Goal: Navigation & Orientation: Find specific page/section

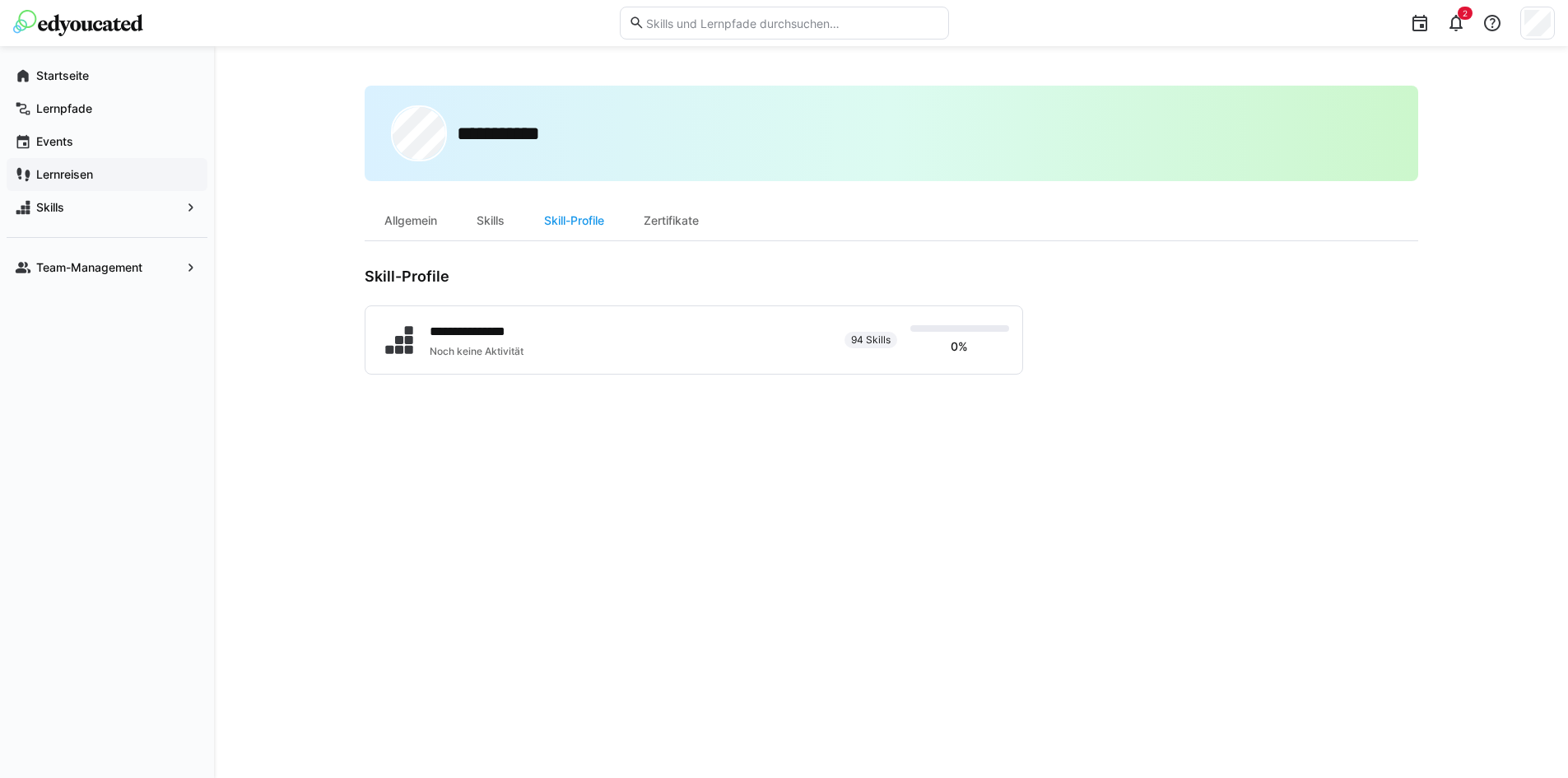
click at [134, 170] on span "Lernreisen" at bounding box center [117, 174] width 165 height 16
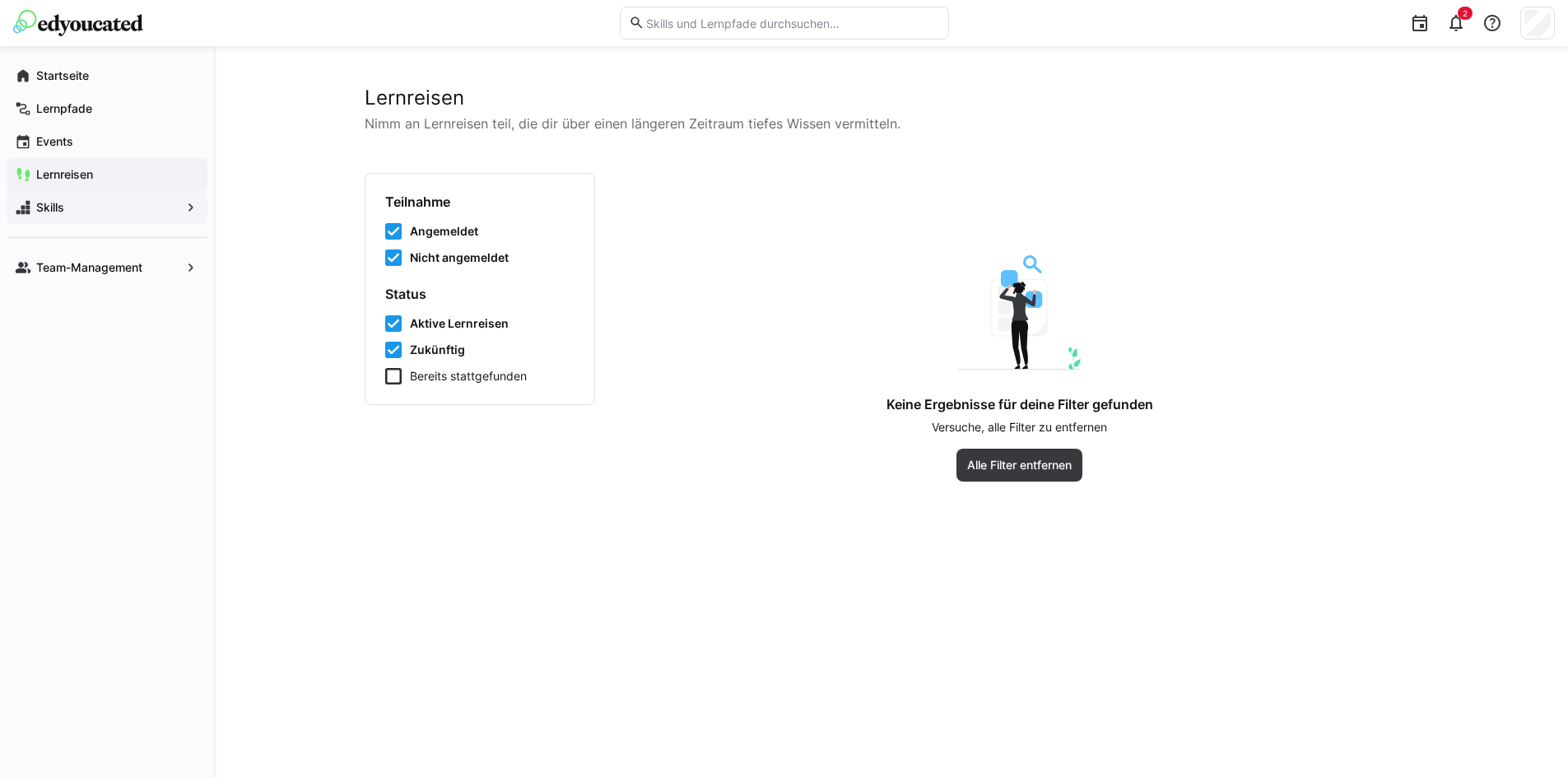
click at [144, 219] on div "Skills" at bounding box center [107, 207] width 201 height 33
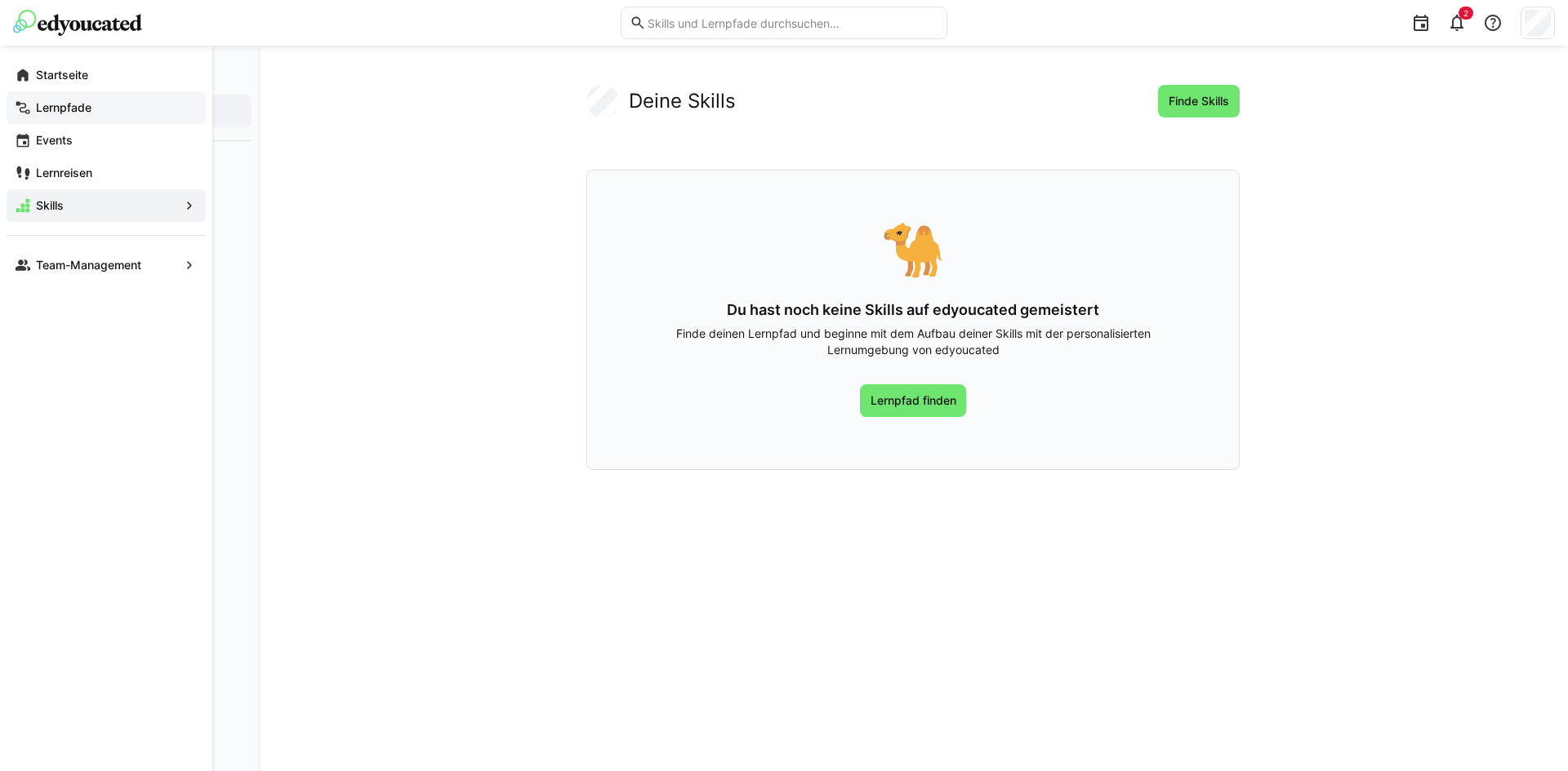
click at [95, 106] on span "Lernpfade" at bounding box center [116, 107] width 164 height 16
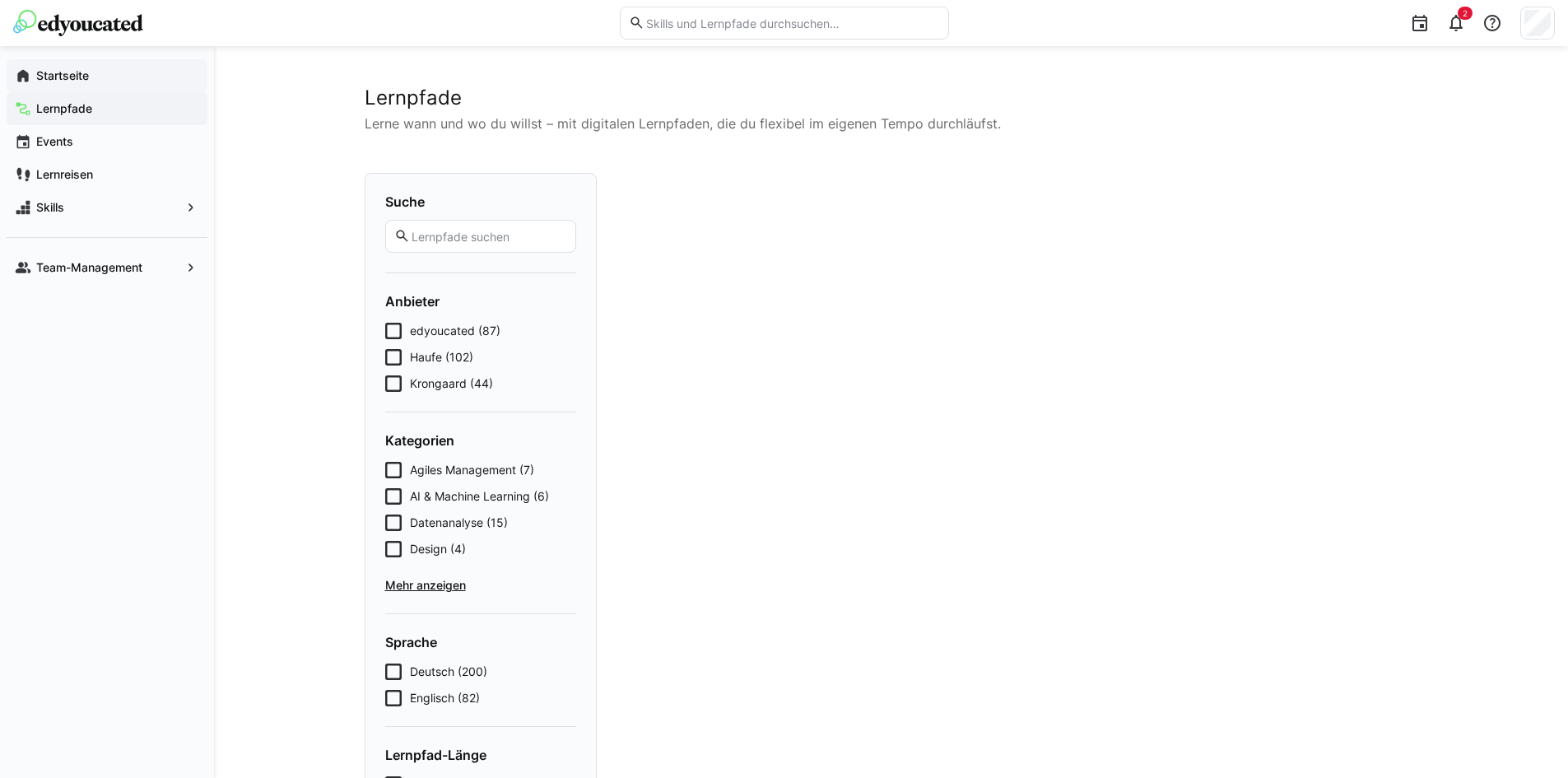
click at [0, 0] on app-navigation-label "Startseite" at bounding box center [0, 0] width 0 height 0
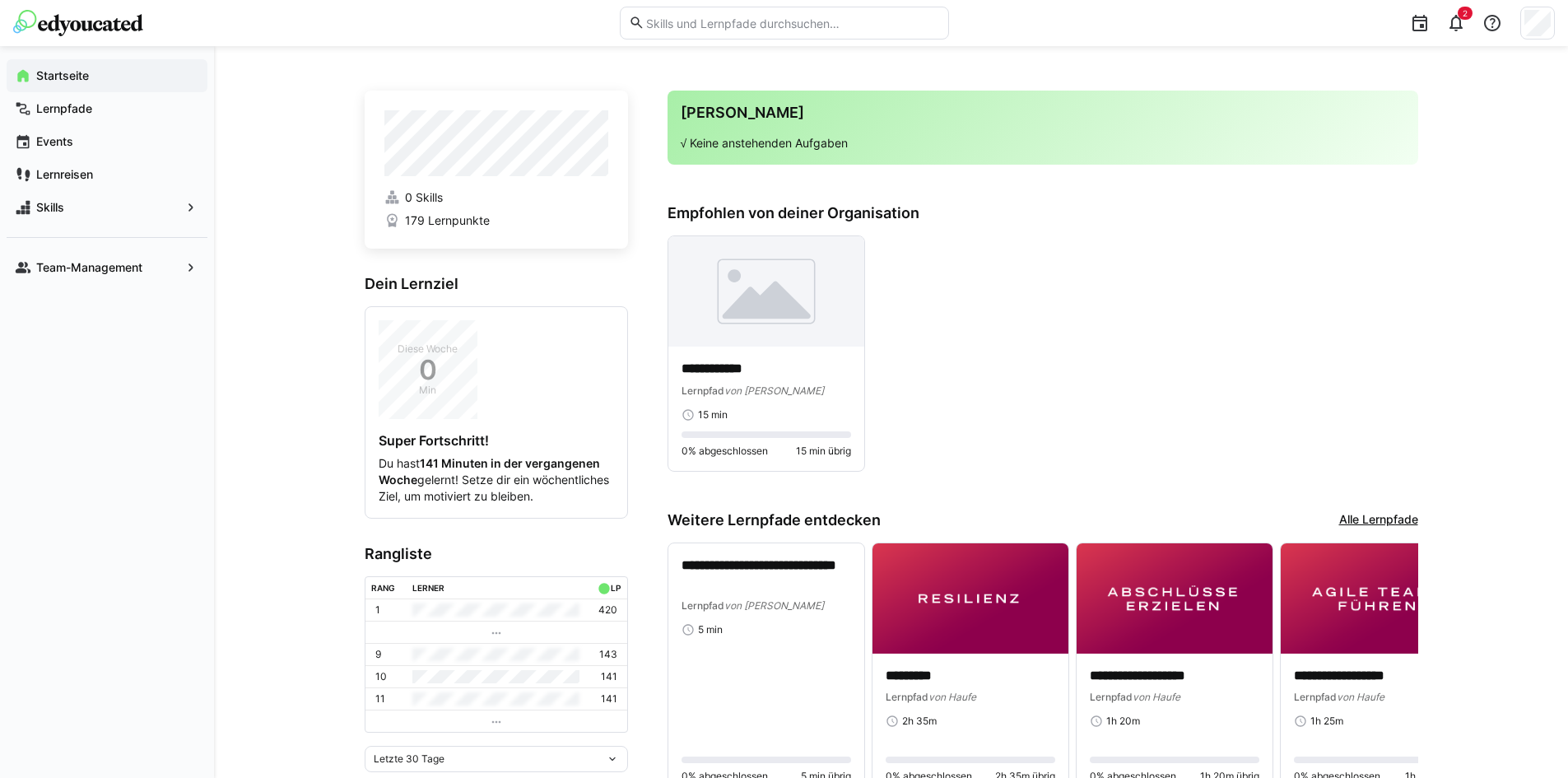
click at [755, 155] on div "Deine Agenda √ Keine anstehenden Aufgaben" at bounding box center [1043, 127] width 751 height 74
click at [146, 283] on div "Startseite Lernpfade Events Lernreisen Skills Team-Management" at bounding box center [106, 171] width 214 height 251
click at [0, 0] on app-navigation-label "Team-Management" at bounding box center [0, 0] width 0 height 0
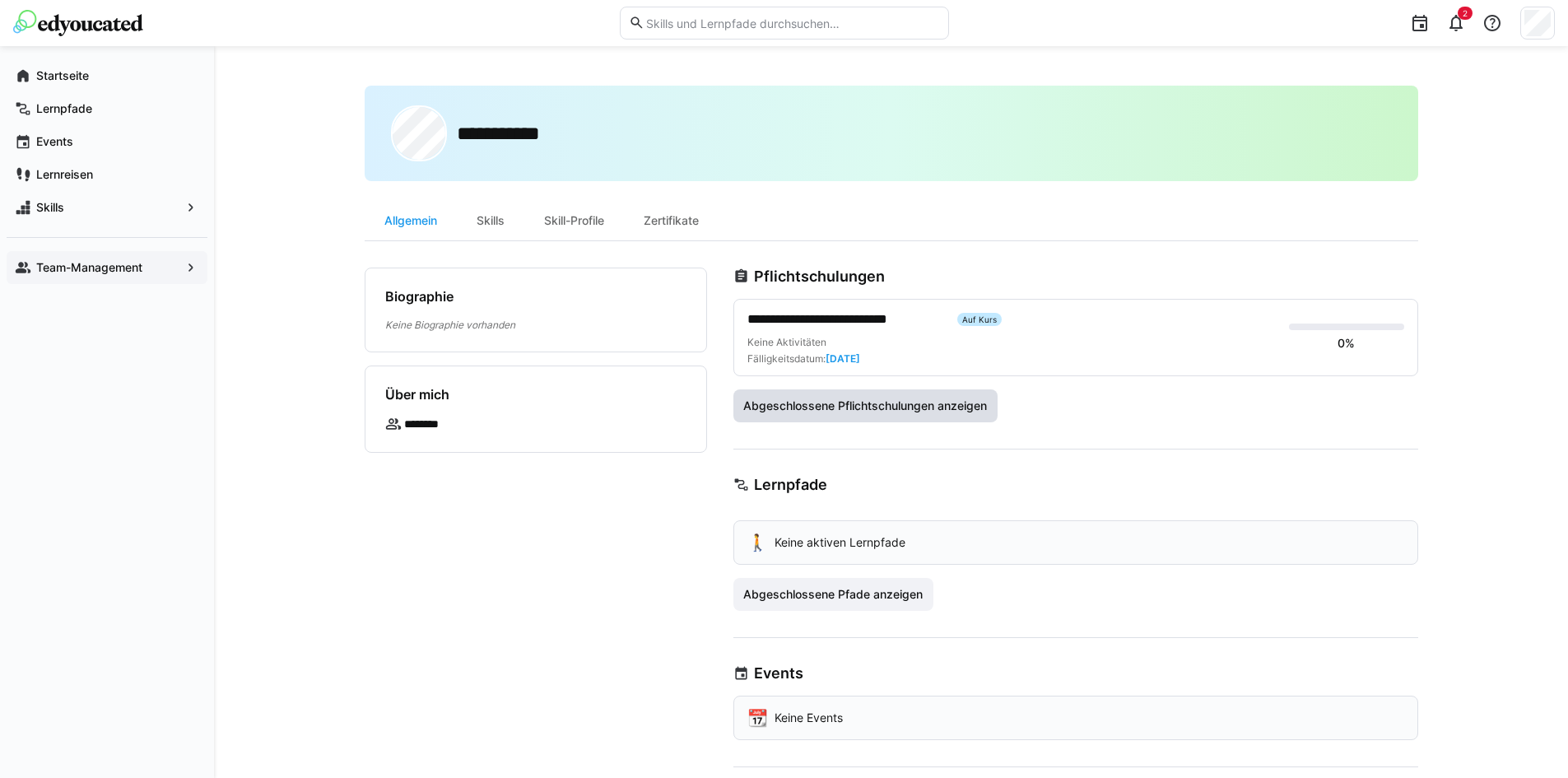
click at [956, 406] on span "Abgeschlossene Pflichtschulungen anzeigen" at bounding box center [865, 406] width 249 height 16
